Goal: Task Accomplishment & Management: Complete application form

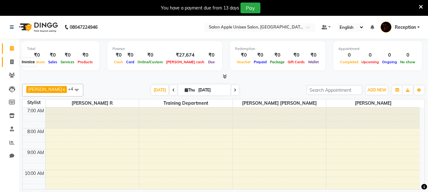
click at [13, 61] on icon at bounding box center [11, 62] width 3 height 5
select select "92"
select select "service"
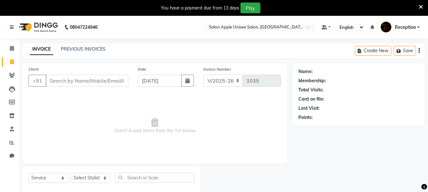
click at [53, 77] on input "Client" at bounding box center [87, 81] width 83 height 12
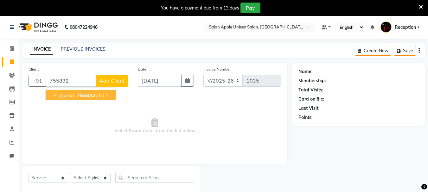
click at [59, 93] on span "Priyanka" at bounding box center [63, 95] width 21 height 6
type input "7558322512"
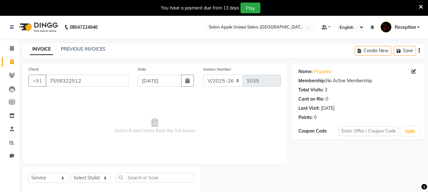
scroll to position [16, 0]
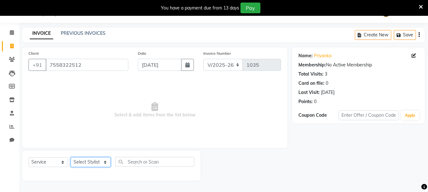
click at [95, 165] on select "Select Stylist [PERSON_NAME] R [PERSON_NAME] Reception [PERSON_NAME] training d…" at bounding box center [91, 162] width 40 height 10
select select "62459"
click at [71, 157] on select "Select Stylist [PERSON_NAME] R [PERSON_NAME] Reception [PERSON_NAME] training d…" at bounding box center [91, 162] width 40 height 10
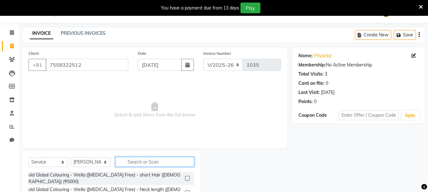
click at [154, 160] on input "text" at bounding box center [154, 162] width 79 height 10
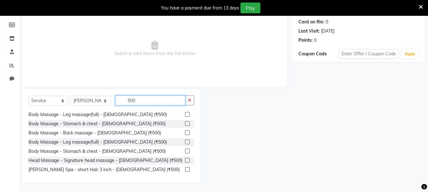
scroll to position [407, 0]
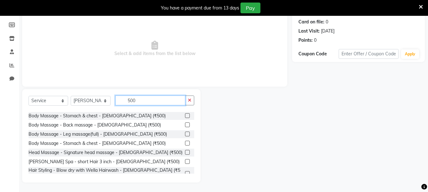
click at [131, 98] on input "500" at bounding box center [150, 101] width 70 height 10
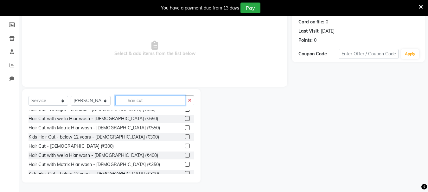
scroll to position [0, 0]
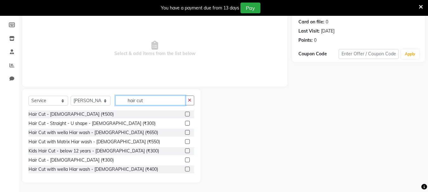
type input "hair cut"
click at [185, 113] on label at bounding box center [187, 114] width 5 height 5
click at [185, 113] on input "checkbox" at bounding box center [187, 114] width 4 height 4
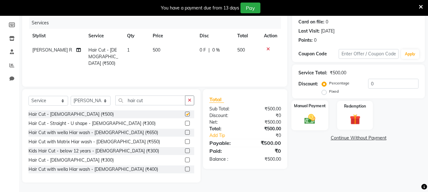
checkbox input "false"
click at [308, 116] on img at bounding box center [310, 119] width 18 height 13
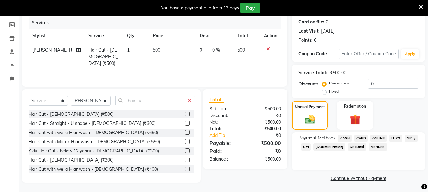
click at [346, 138] on span "CASH" at bounding box center [345, 138] width 14 height 7
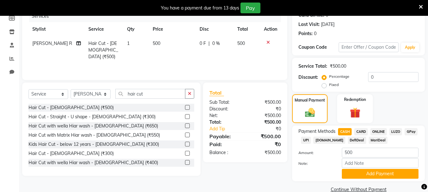
scroll to position [96, 0]
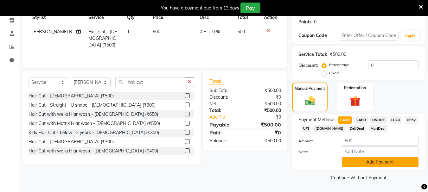
click at [385, 161] on button "Add Payment" at bounding box center [380, 162] width 77 height 10
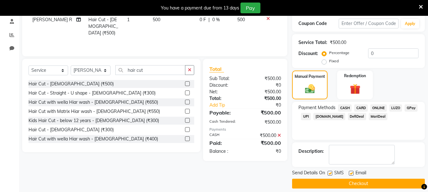
scroll to position [114, 0]
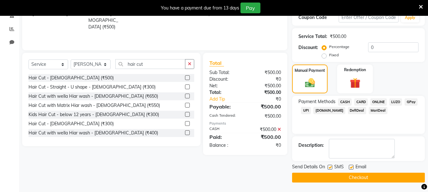
click at [358, 180] on button "Checkout" at bounding box center [358, 178] width 133 height 10
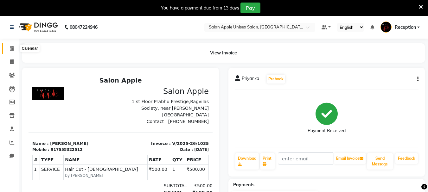
click at [12, 48] on icon at bounding box center [12, 48] width 4 height 5
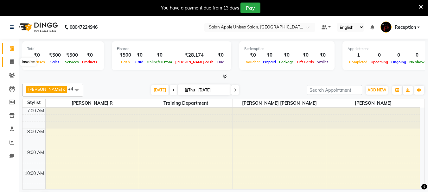
click at [9, 60] on span at bounding box center [11, 62] width 11 height 7
select select "92"
select select "service"
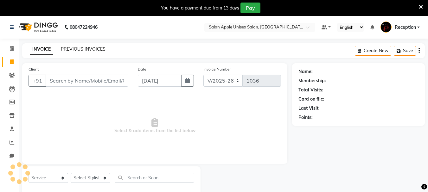
click at [77, 49] on link "PREVIOUS INVOICES" at bounding box center [83, 49] width 45 height 6
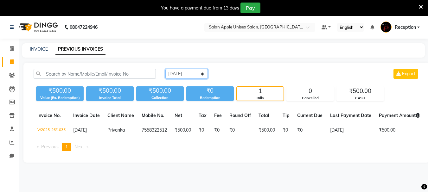
click at [183, 74] on select "[DATE] [DATE] Custom Range" at bounding box center [186, 74] width 42 height 10
select select "[DATE]"
click at [165, 69] on select "[DATE] [DATE] Custom Range" at bounding box center [186, 74] width 42 height 10
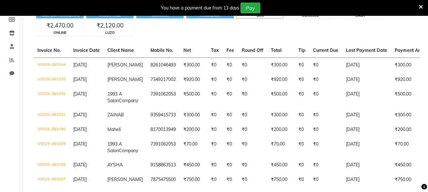
scroll to position [50, 0]
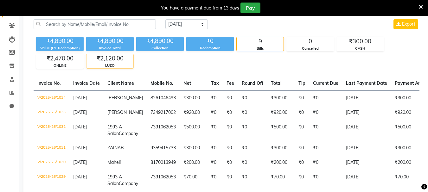
click at [116, 65] on div "LUZO" at bounding box center [110, 65] width 47 height 5
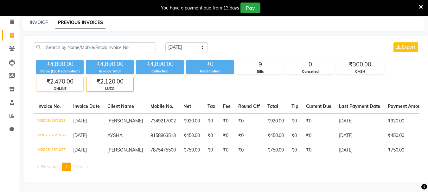
click at [68, 86] on div "ONLINE" at bounding box center [59, 88] width 47 height 5
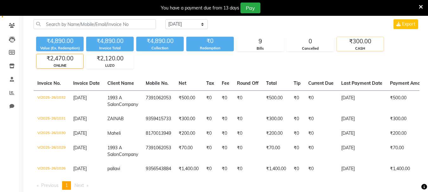
click at [349, 46] on div "CASH" at bounding box center [360, 48] width 47 height 5
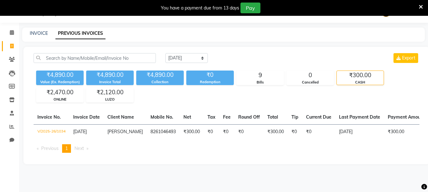
scroll to position [16, 0]
click at [13, 33] on icon at bounding box center [12, 32] width 4 height 5
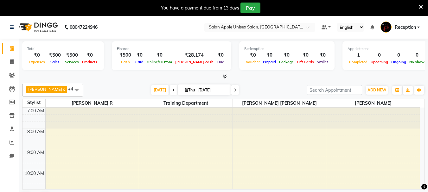
click at [410, 30] on span "Reception" at bounding box center [405, 27] width 21 height 7
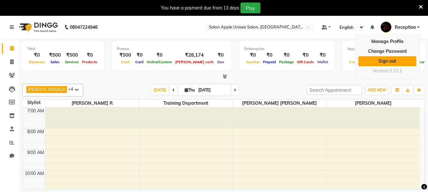
click at [383, 61] on link "Sign out" at bounding box center [387, 61] width 58 height 10
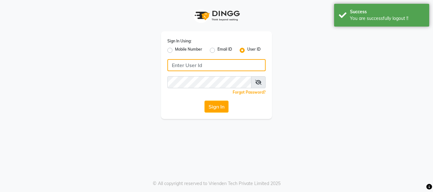
type input "7391062053"
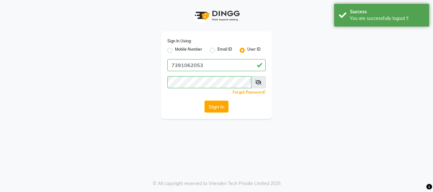
click at [193, 49] on label "Mobile Number" at bounding box center [188, 51] width 27 height 8
click at [179, 49] on input "Mobile Number" at bounding box center [177, 49] width 4 height 4
radio input "true"
radio input "false"
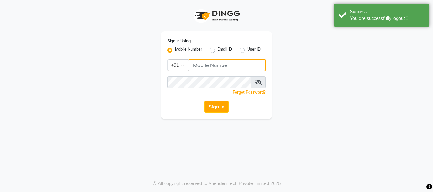
click at [204, 60] on input "Username" at bounding box center [227, 65] width 77 height 12
click at [212, 65] on input "Username" at bounding box center [227, 65] width 77 height 12
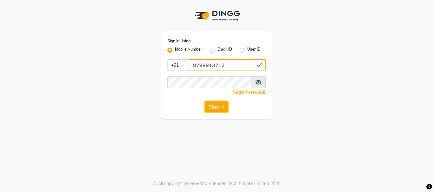
type input "8799913712"
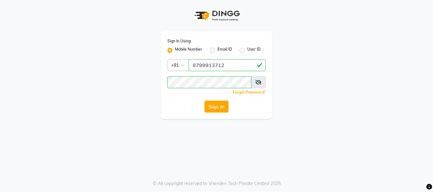
click at [190, 94] on div "Forgot Password?" at bounding box center [216, 92] width 98 height 7
click at [211, 106] on button "Sign In" at bounding box center [216, 107] width 24 height 12
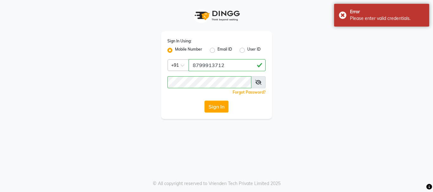
click at [185, 97] on div "Sign In Using: Mobile Number Email ID User ID Country Code × [PHONE_NUMBER] Rem…" at bounding box center [216, 75] width 111 height 88
click at [211, 106] on button "Sign In" at bounding box center [216, 107] width 24 height 12
